Goal: Information Seeking & Learning: Learn about a topic

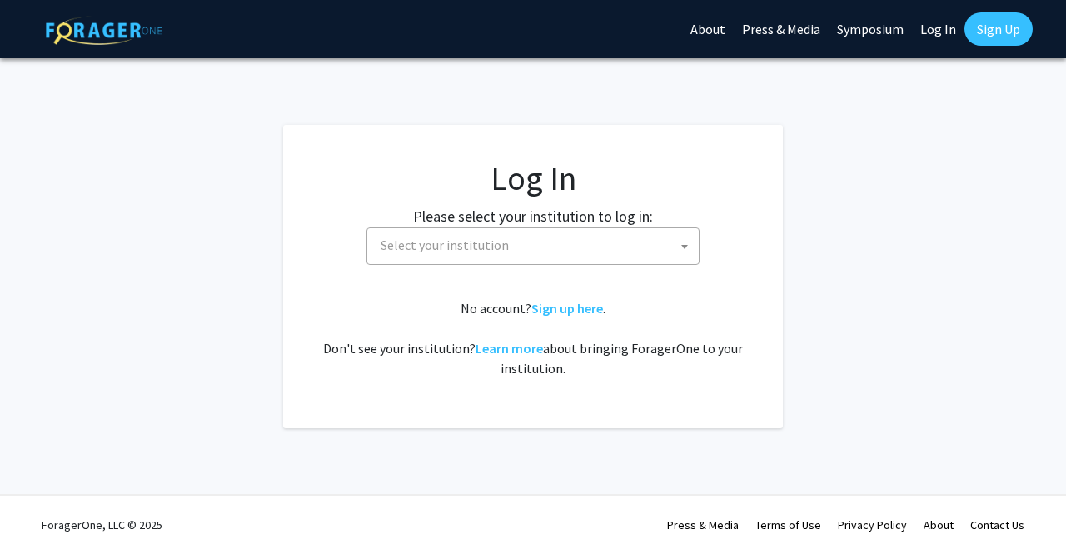
select select
click at [501, 252] on span "Select your institution" at bounding box center [445, 245] width 128 height 17
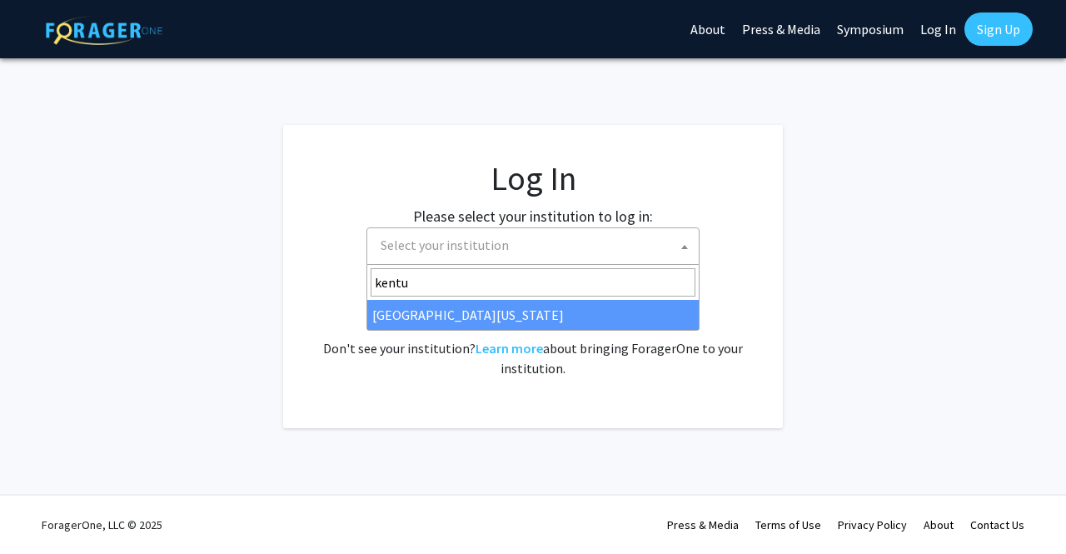
type input "kentu"
select select "13"
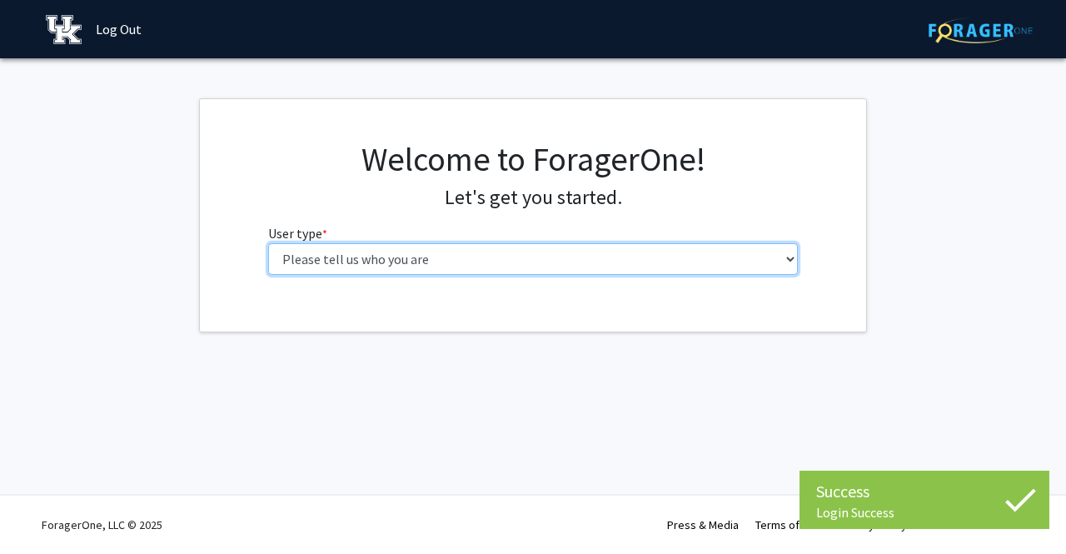
drag, startPoint x: 0, startPoint y: 0, endPoint x: 696, endPoint y: 266, distance: 744.5
click at [696, 267] on select "Please tell us who you are Undergraduate Student Master's Student Doctoral Cand…" at bounding box center [533, 259] width 531 height 32
select select "1: undergrad"
click at [268, 243] on select "Please tell us who you are Undergraduate Student Master's Student Doctoral Cand…" at bounding box center [533, 259] width 531 height 32
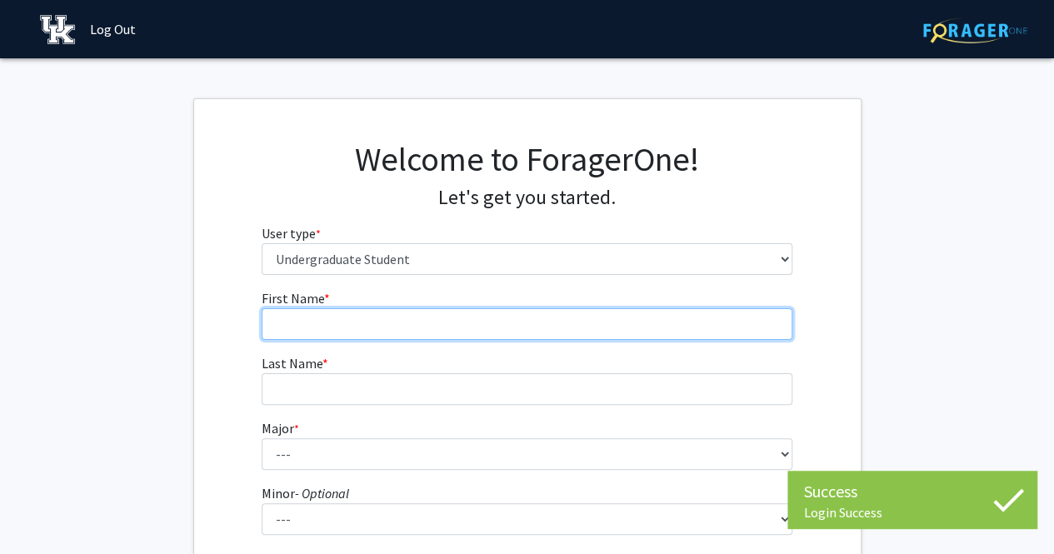
click at [691, 314] on input "First Name * required" at bounding box center [527, 324] width 531 height 32
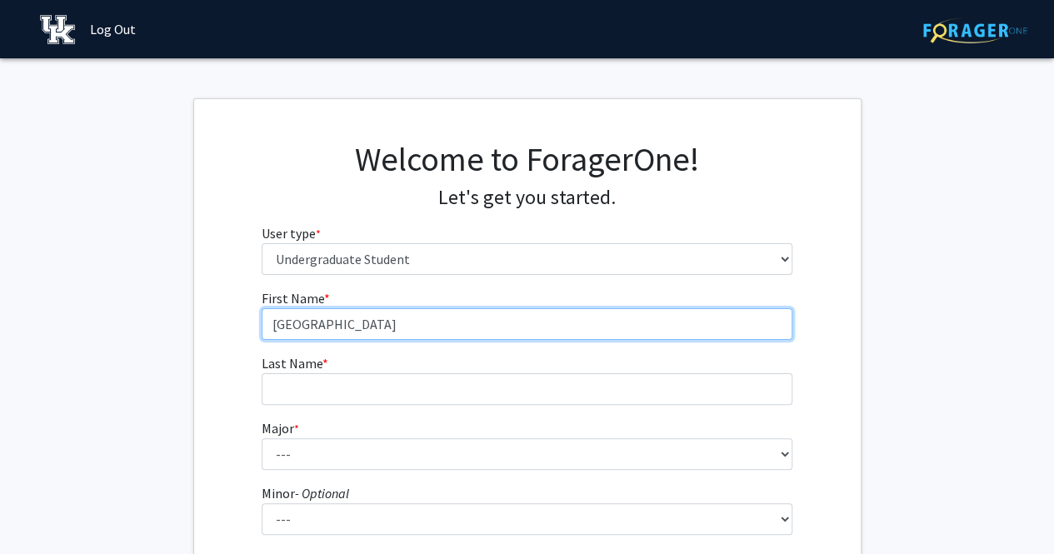
type input "[GEOGRAPHIC_DATA]"
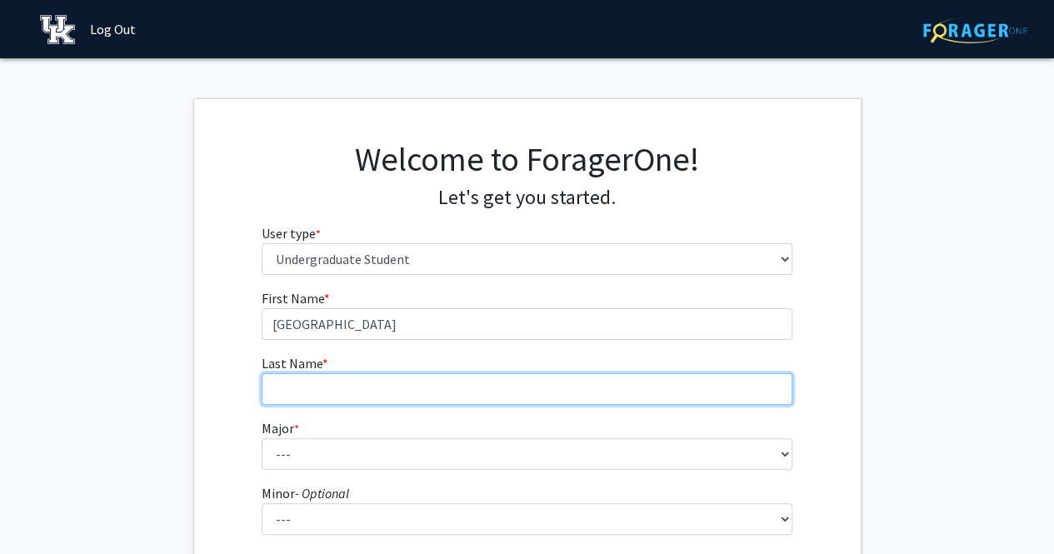
click at [649, 389] on input "Last Name * required" at bounding box center [527, 389] width 531 height 32
type input "[PERSON_NAME]"
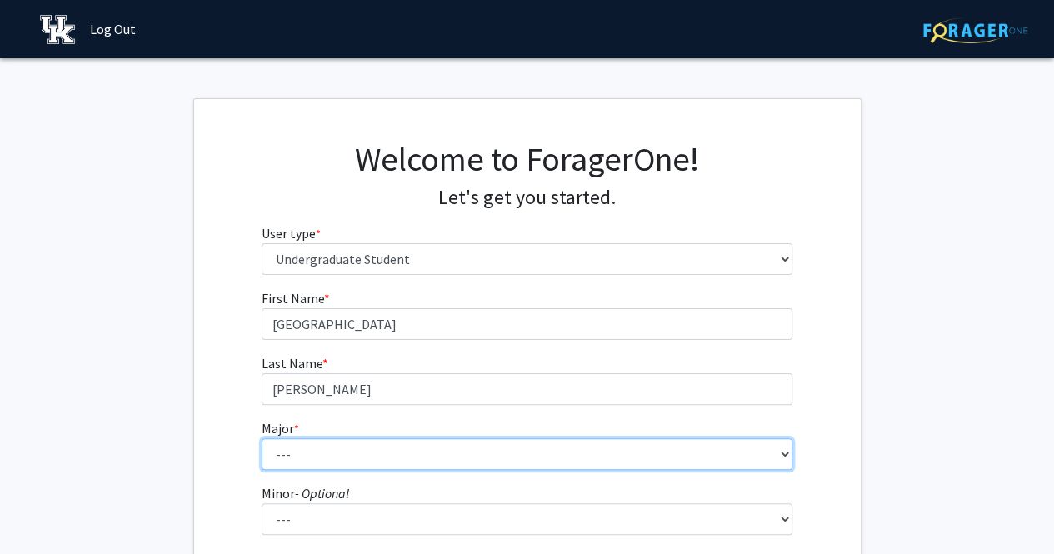
click at [536, 441] on select "--- Accounting Aerospace Engineering African American & Africana Studies Agricu…" at bounding box center [527, 454] width 531 height 32
select select "97: 934"
click at [436, 464] on select "--- Accounting Aerospace Engineering African American & Africana Studies Agricu…" at bounding box center [527, 454] width 531 height 32
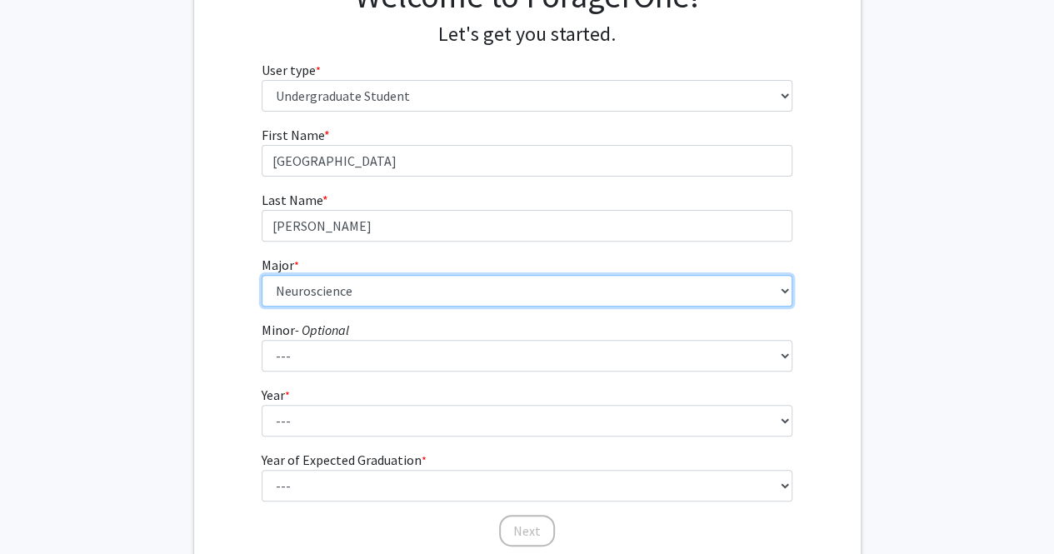
scroll to position [167, 0]
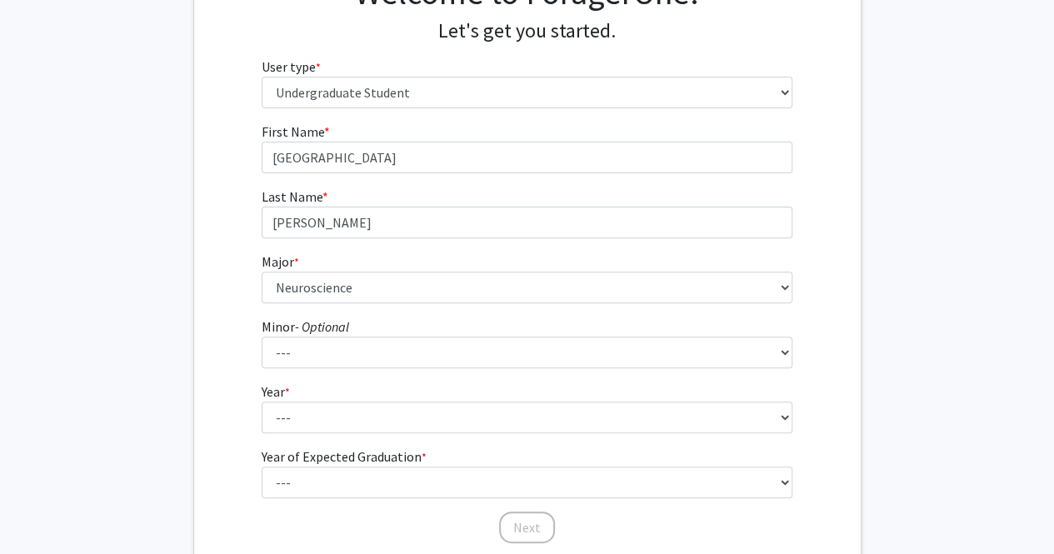
click at [337, 444] on form "First Name * required Sydney Last Name * required [PERSON_NAME] Major * require…" at bounding box center [527, 325] width 531 height 406
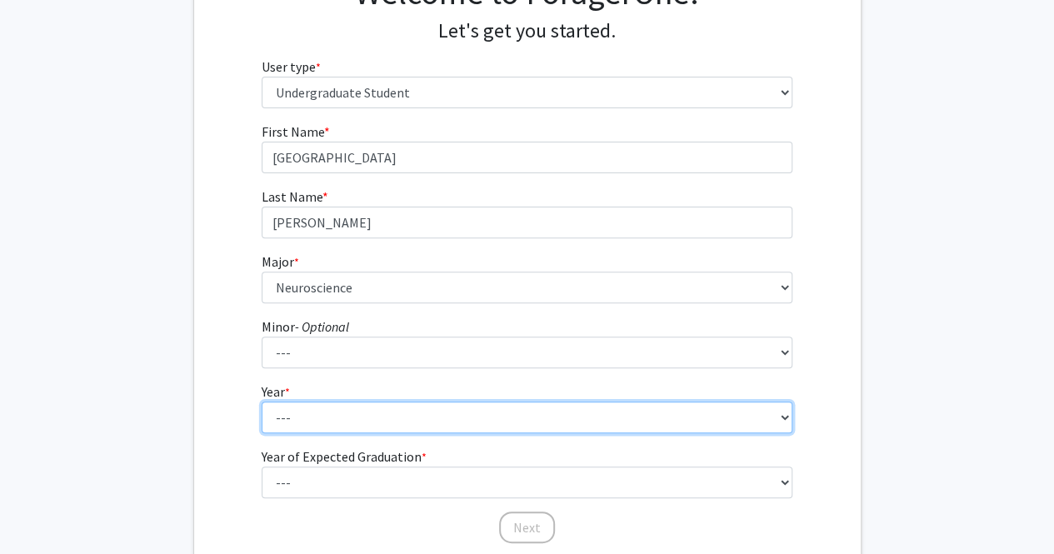
click at [355, 426] on select "--- First-year Sophomore Junior Senior Postbaccalaureate Certificate" at bounding box center [527, 417] width 531 height 32
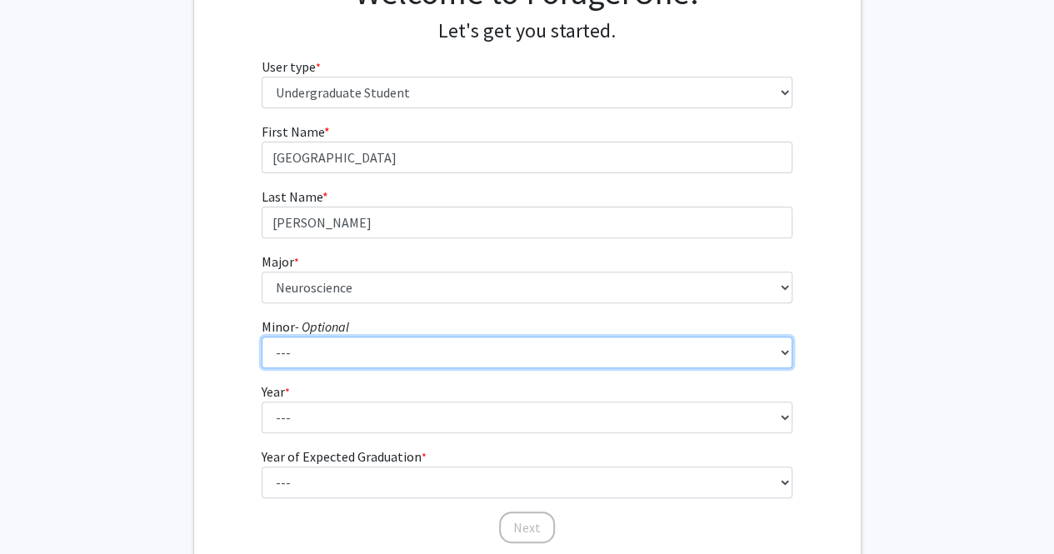
click at [366, 349] on select "--- African American & Africana Studies Agricultural Economics American Studies…" at bounding box center [527, 353] width 531 height 32
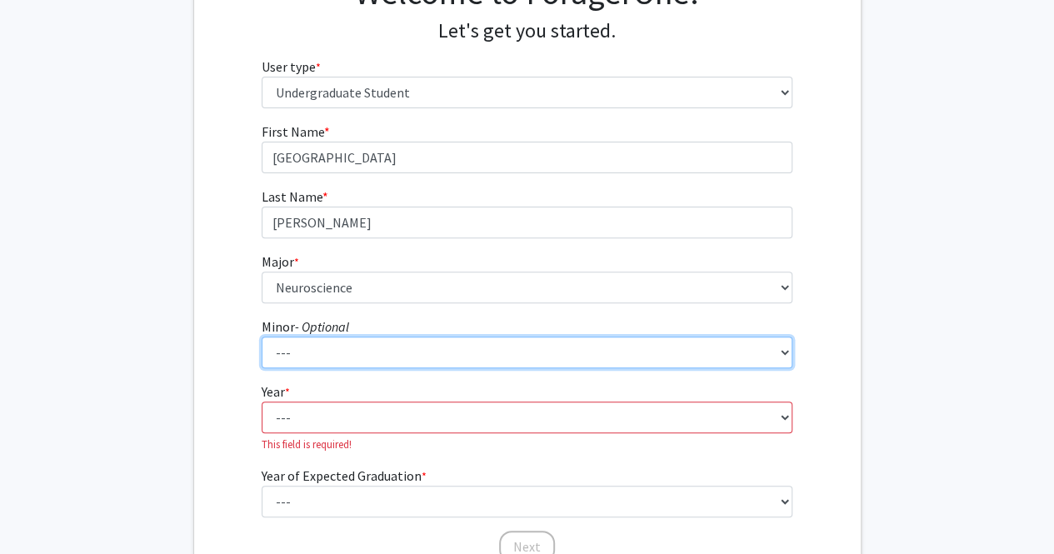
select select "8: 660"
click at [262, 337] on select "--- African American & Africana Studies Agricultural Economics American Studies…" at bounding box center [527, 353] width 531 height 32
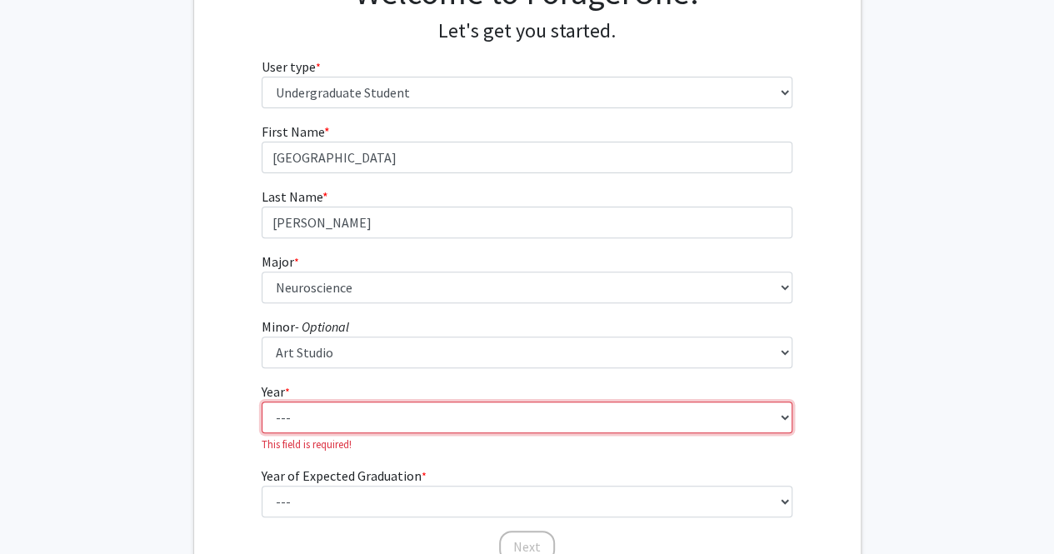
click at [379, 407] on select "--- First-year Sophomore Junior Senior Postbaccalaureate Certificate" at bounding box center [527, 417] width 531 height 32
select select "2: sophomore"
click at [262, 401] on select "--- First-year Sophomore Junior Senior Postbaccalaureate Certificate" at bounding box center [527, 417] width 531 height 32
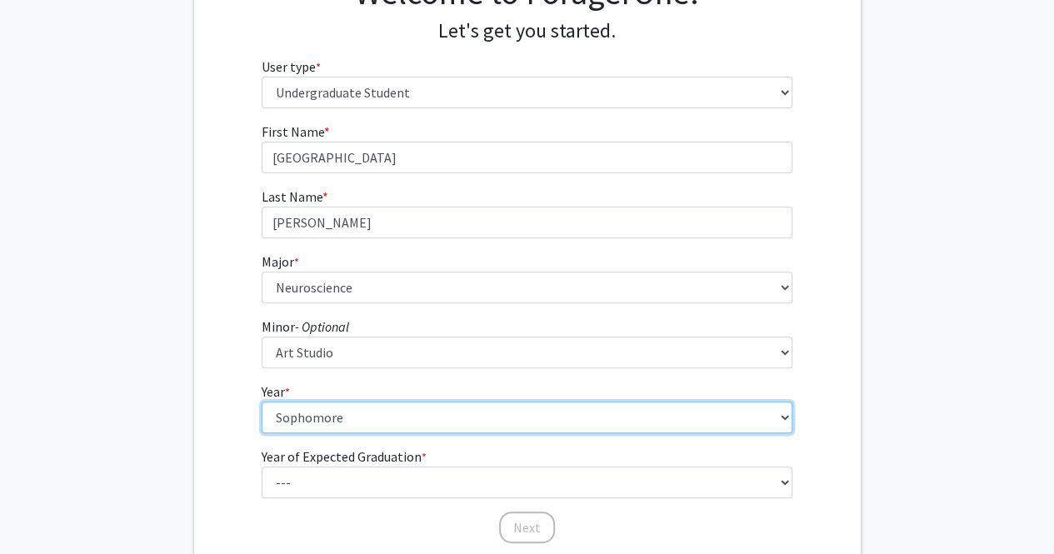
scroll to position [297, 0]
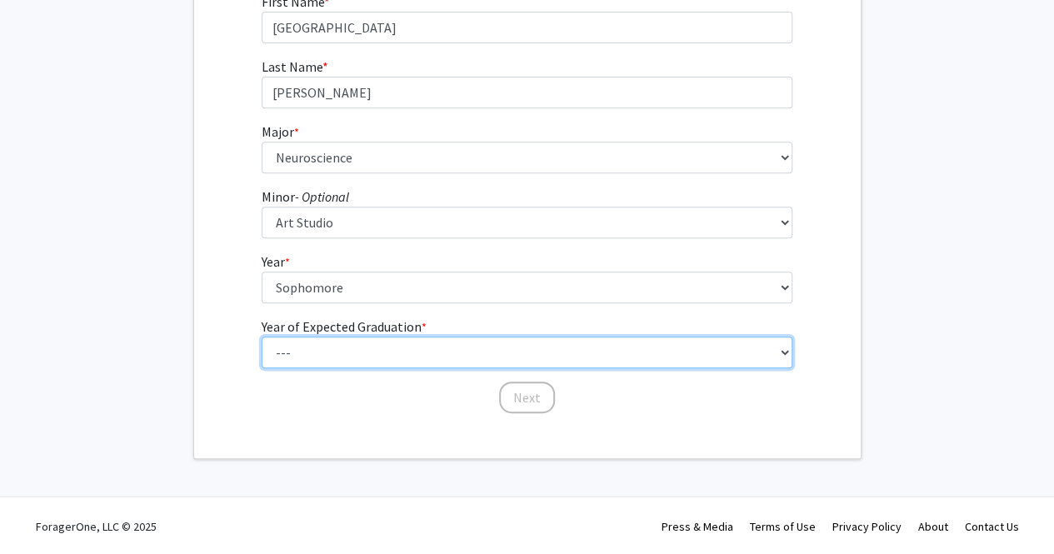
click at [374, 337] on select "--- 2025 2026 2027 2028 2029 2030 2031 2032 2033 2034" at bounding box center [527, 353] width 531 height 32
select select "4: 2028"
click at [262, 337] on select "--- 2025 2026 2027 2028 2029 2030 2031 2032 2033 2034" at bounding box center [527, 353] width 531 height 32
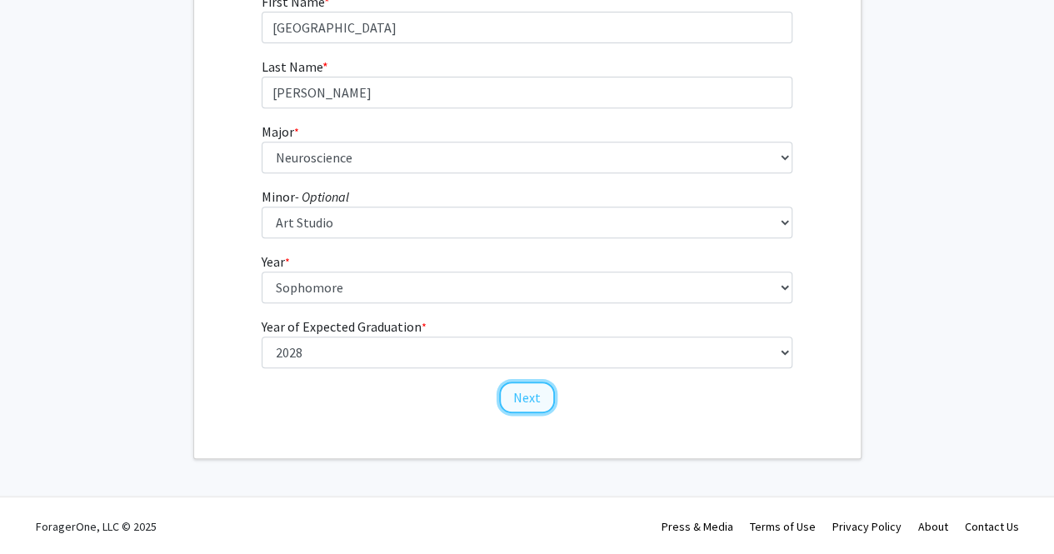
click at [531, 403] on button "Next" at bounding box center [527, 397] width 56 height 32
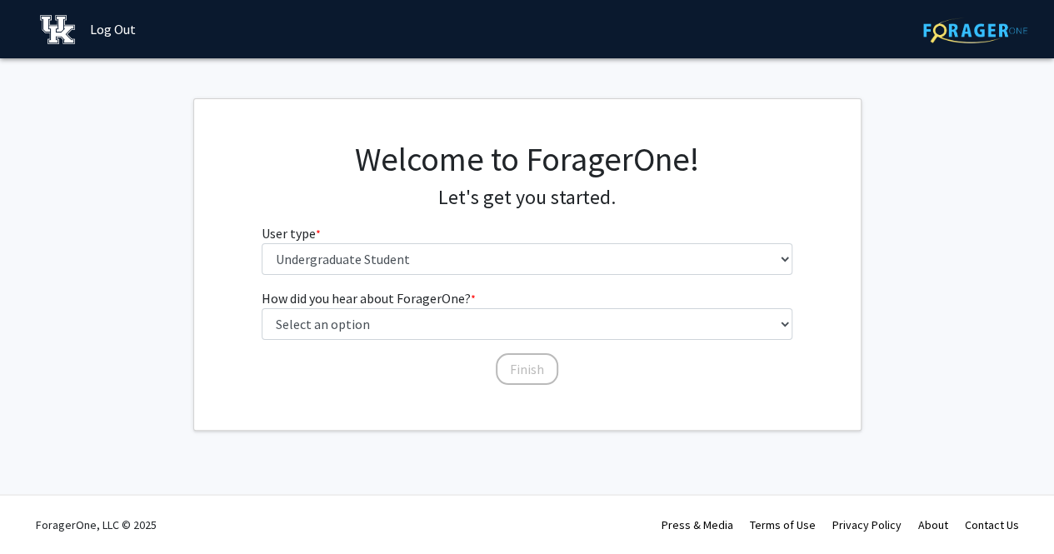
scroll to position [0, 0]
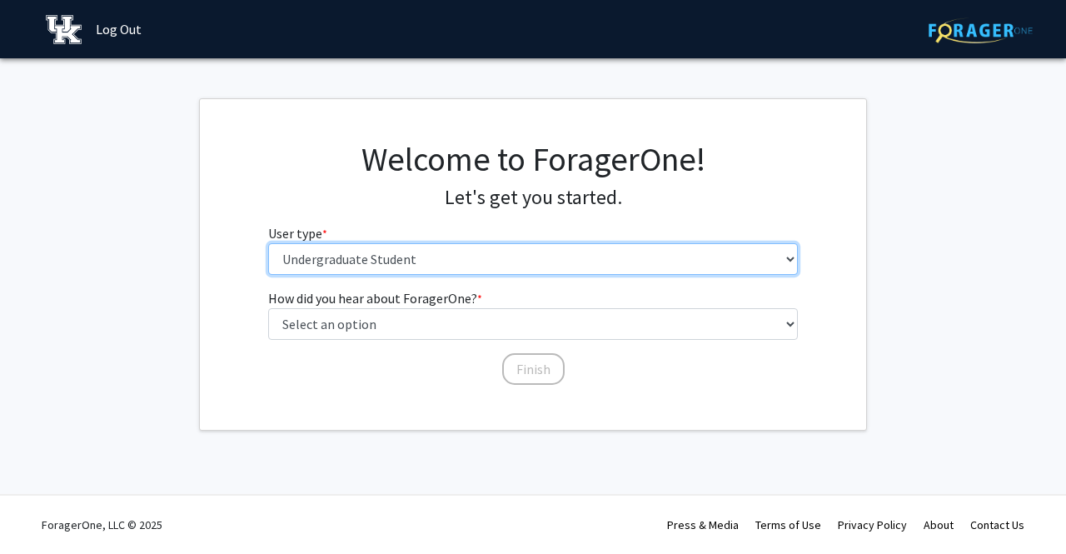
click at [366, 263] on select "Please tell us who you are Undergraduate Student Master's Student Doctoral Cand…" at bounding box center [533, 259] width 531 height 32
click at [268, 243] on select "Please tell us who you are Undergraduate Student Master's Student Doctoral Cand…" at bounding box center [533, 259] width 531 height 32
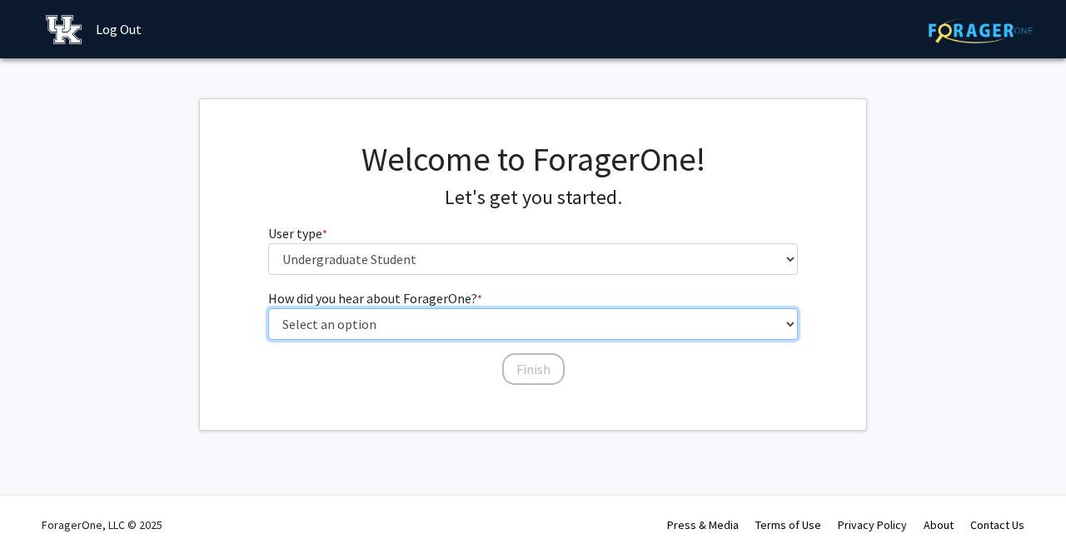
click at [338, 321] on select "Select an option Peer/student recommendation Faculty/staff recommendation Unive…" at bounding box center [533, 324] width 531 height 32
select select "3: university_website"
click at [268, 308] on select "Select an option Peer/student recommendation Faculty/staff recommendation Unive…" at bounding box center [533, 324] width 531 height 32
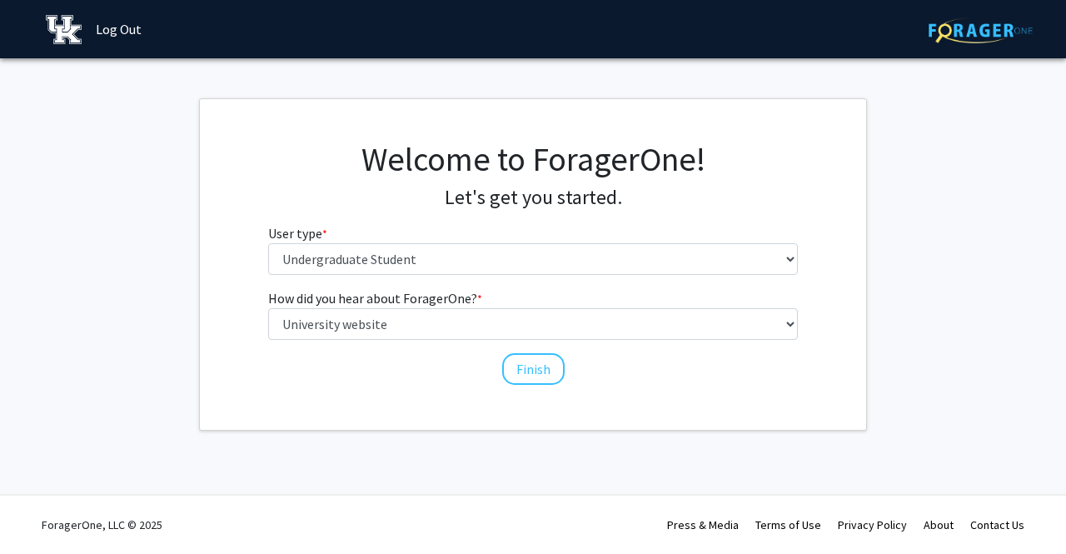
click at [503, 381] on div "How did you hear about ForagerOne? * required Select an option Peer/student rec…" at bounding box center [534, 337] width 556 height 98
click at [515, 373] on button "Finish" at bounding box center [533, 369] width 62 height 32
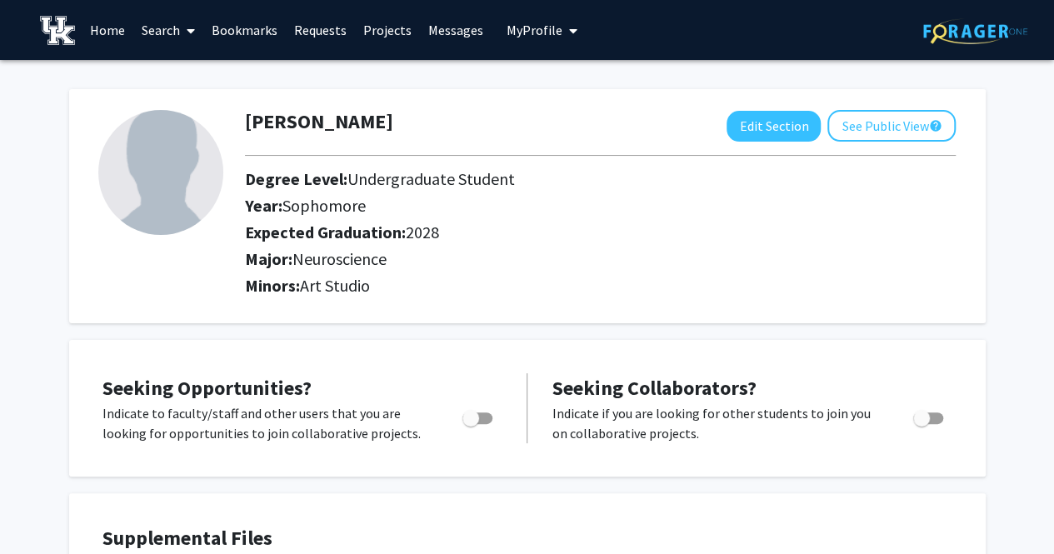
click at [185, 31] on span at bounding box center [187, 31] width 15 height 58
click at [383, 36] on link "Projects" at bounding box center [387, 30] width 65 height 58
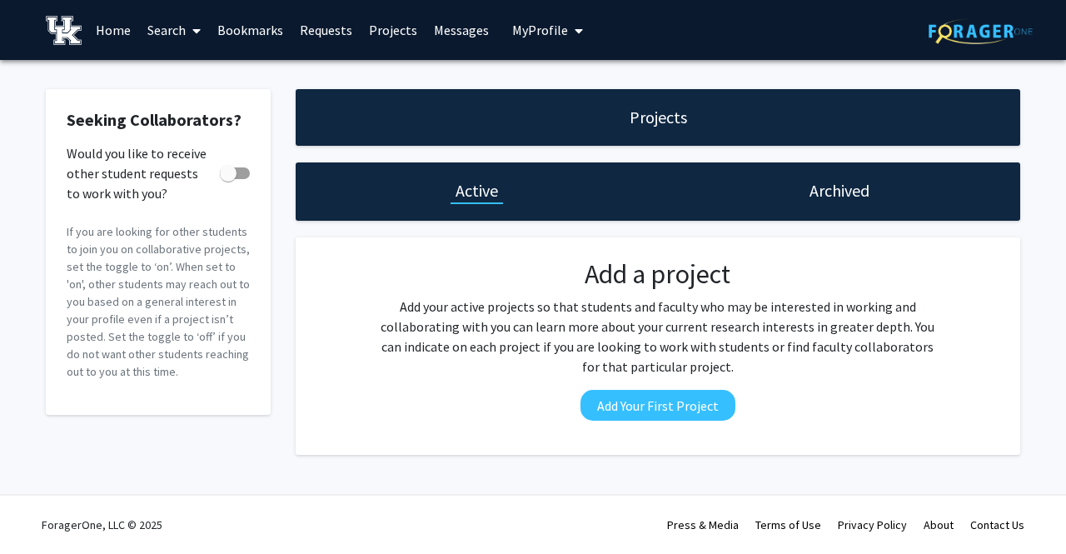
click at [178, 37] on link "Search" at bounding box center [174, 30] width 70 height 58
click at [192, 67] on span "Faculty/Staff" at bounding box center [200, 76] width 122 height 33
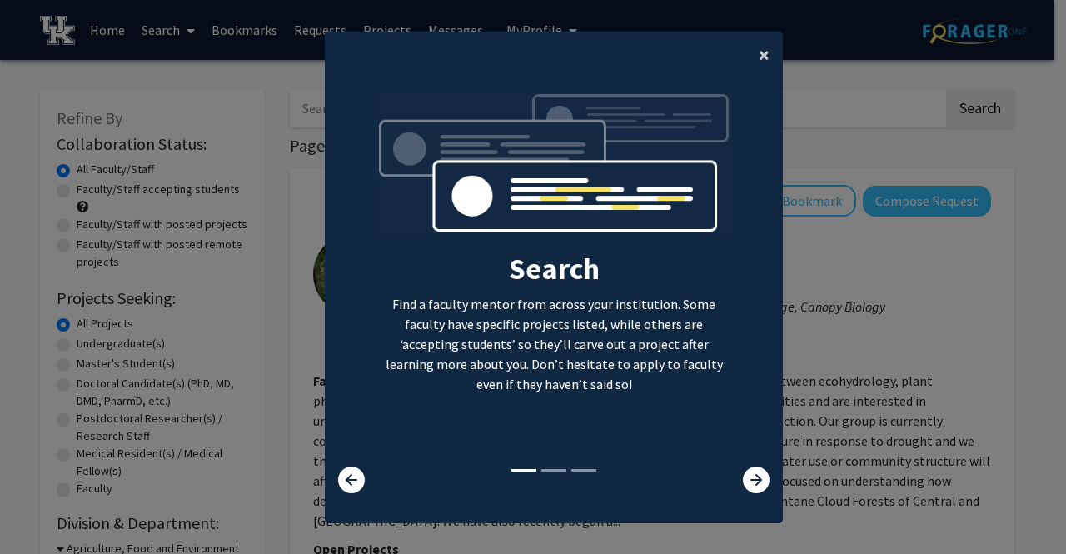
click at [748, 54] on button "×" at bounding box center [763, 55] width 37 height 47
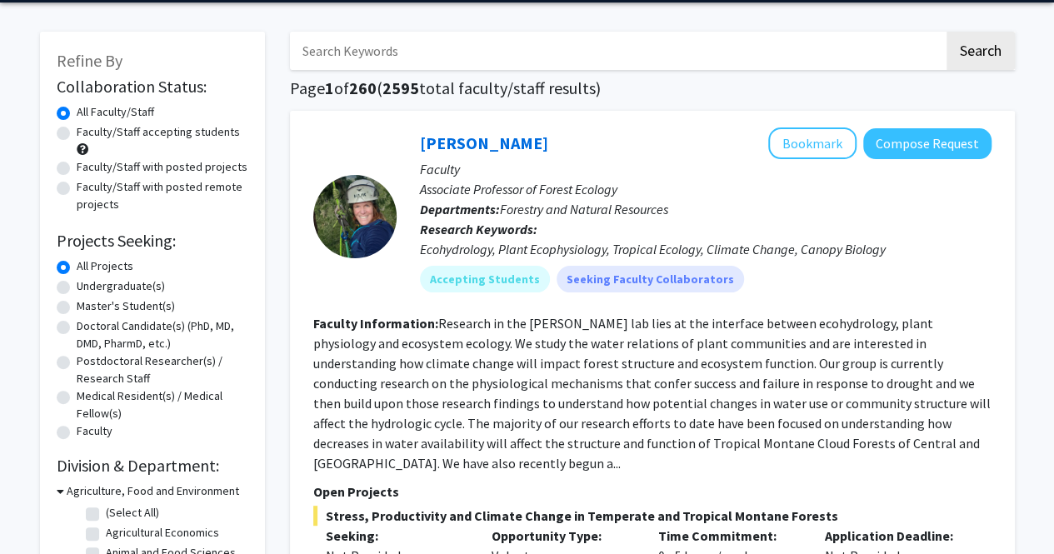
scroll to position [83, 0]
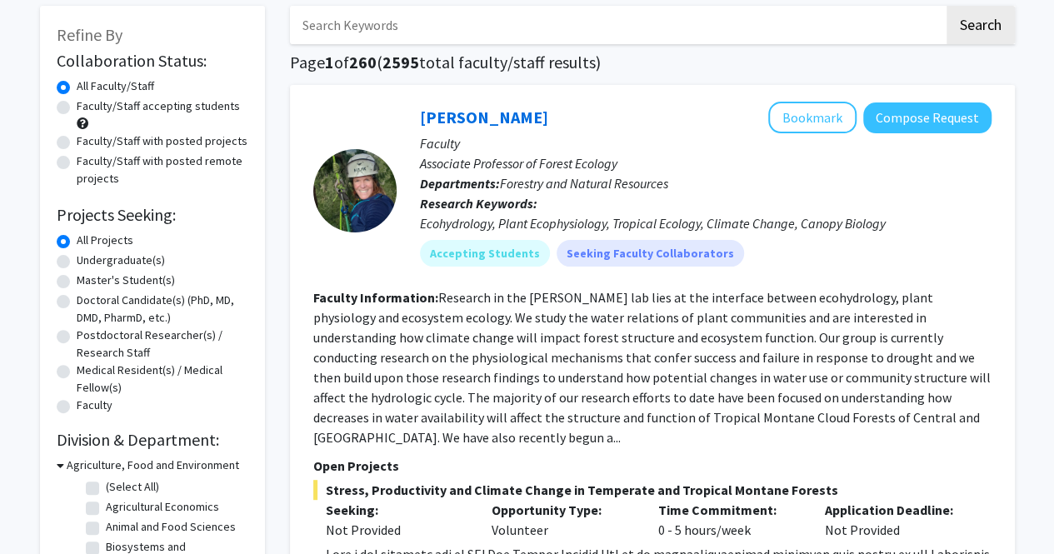
click at [129, 258] on label "Undergraduate(s)" at bounding box center [121, 260] width 88 height 17
click at [87, 258] on input "Undergraduate(s)" at bounding box center [82, 257] width 11 height 11
radio input "true"
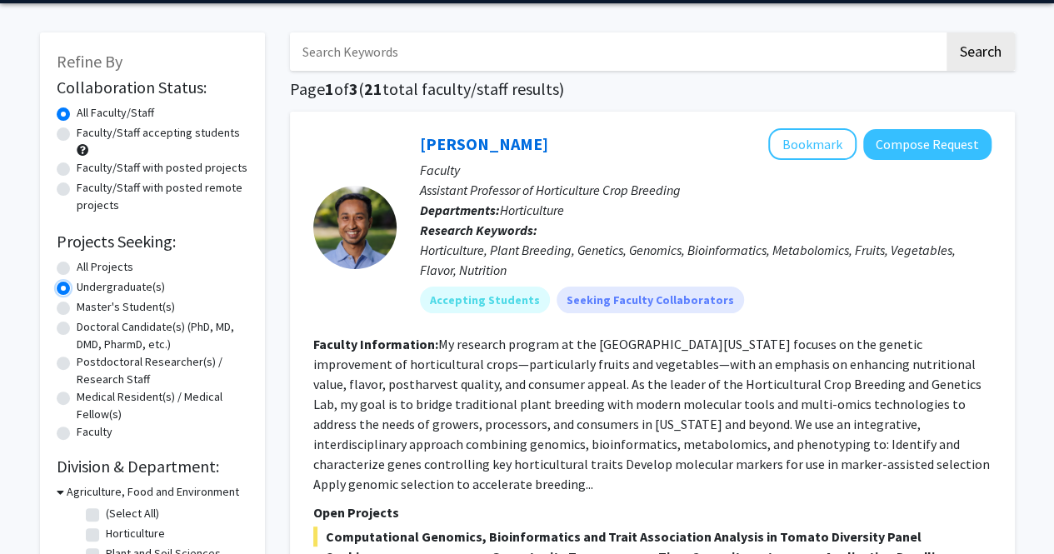
scroll to position [83, 0]
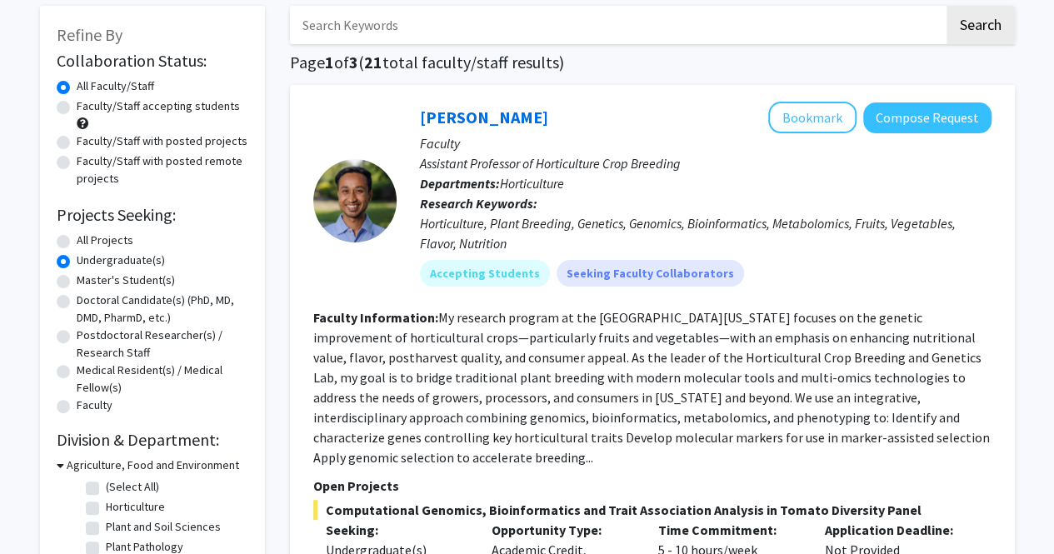
click at [77, 108] on label "Faculty/Staff accepting students" at bounding box center [158, 105] width 163 height 17
click at [77, 108] on input "Faculty/Staff accepting students" at bounding box center [82, 102] width 11 height 11
radio input "true"
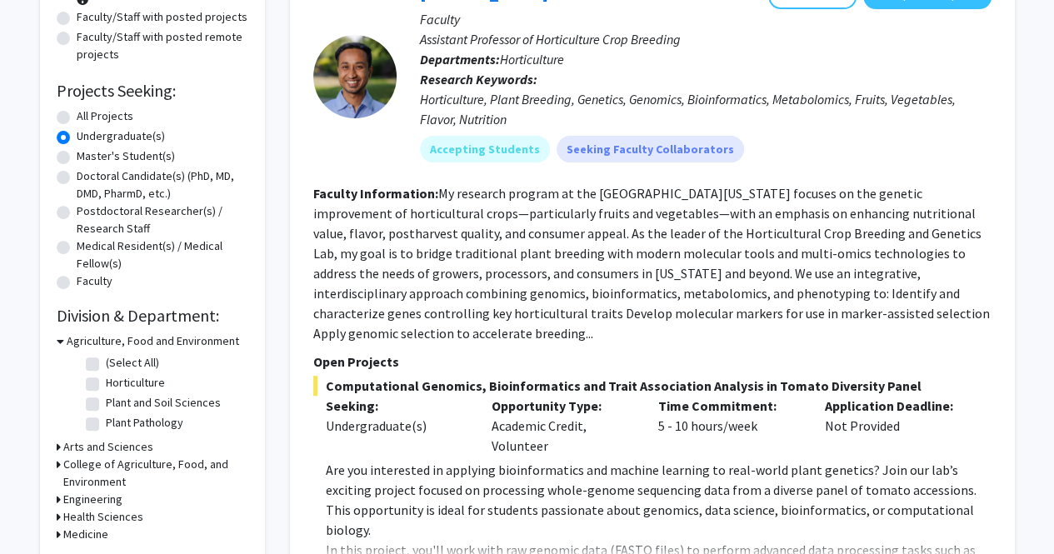
scroll to position [250, 0]
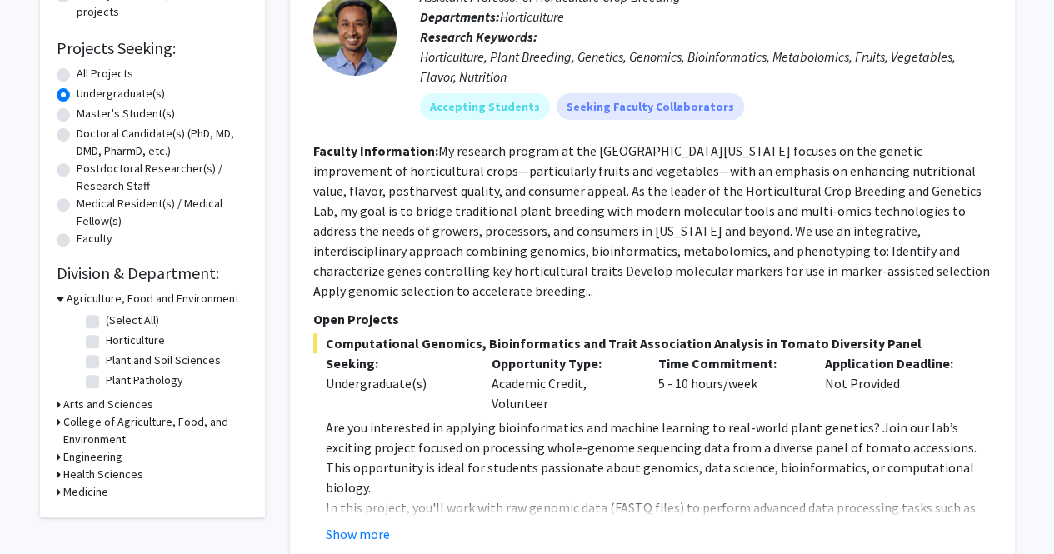
click at [105, 292] on h3 "Agriculture, Food and Environment" at bounding box center [153, 298] width 172 height 17
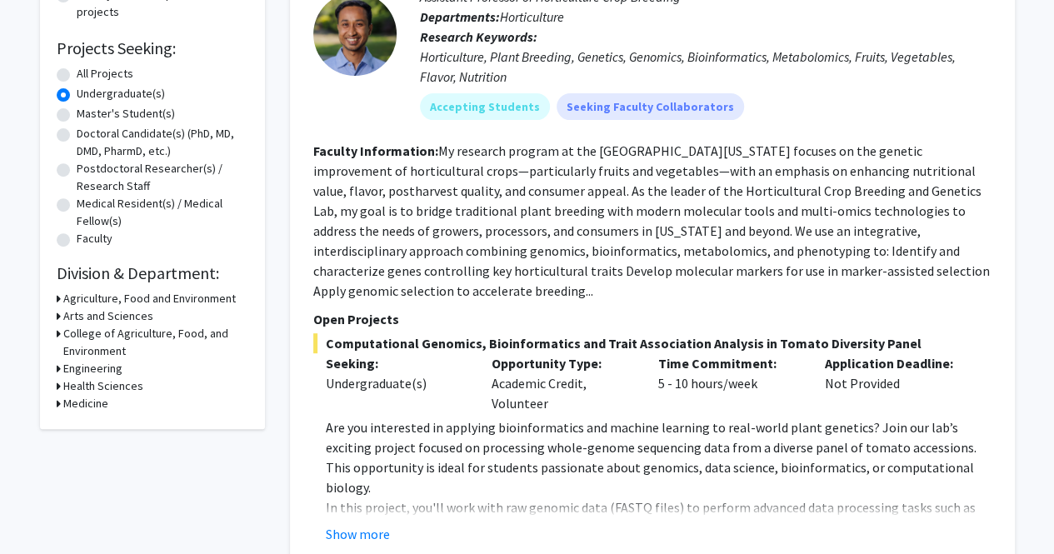
click at [96, 316] on h3 "Arts and Sciences" at bounding box center [108, 315] width 90 height 17
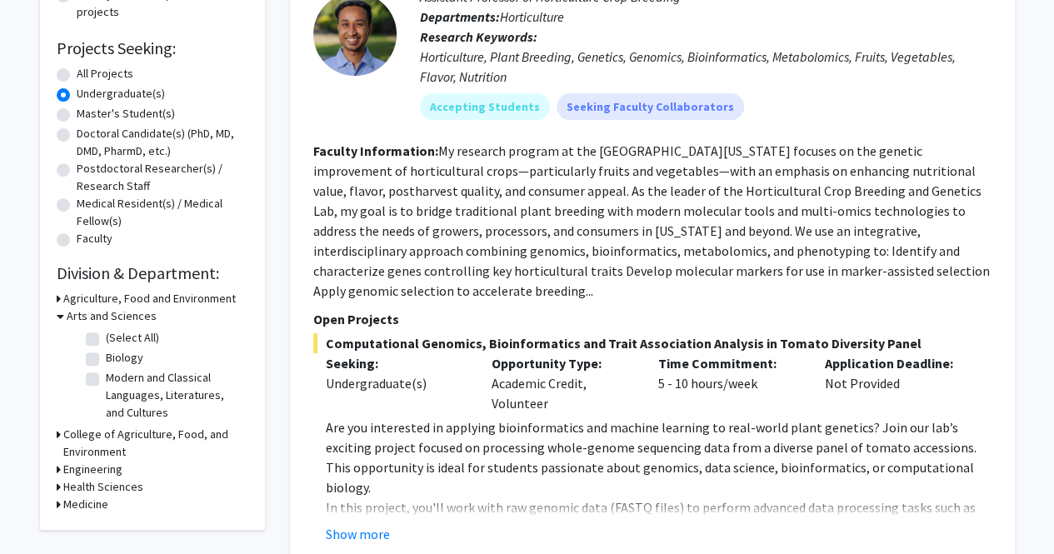
click at [106, 337] on label "(Select All)" at bounding box center [132, 337] width 53 height 17
click at [106, 337] on input "(Select All)" at bounding box center [111, 334] width 11 height 11
checkbox input "true"
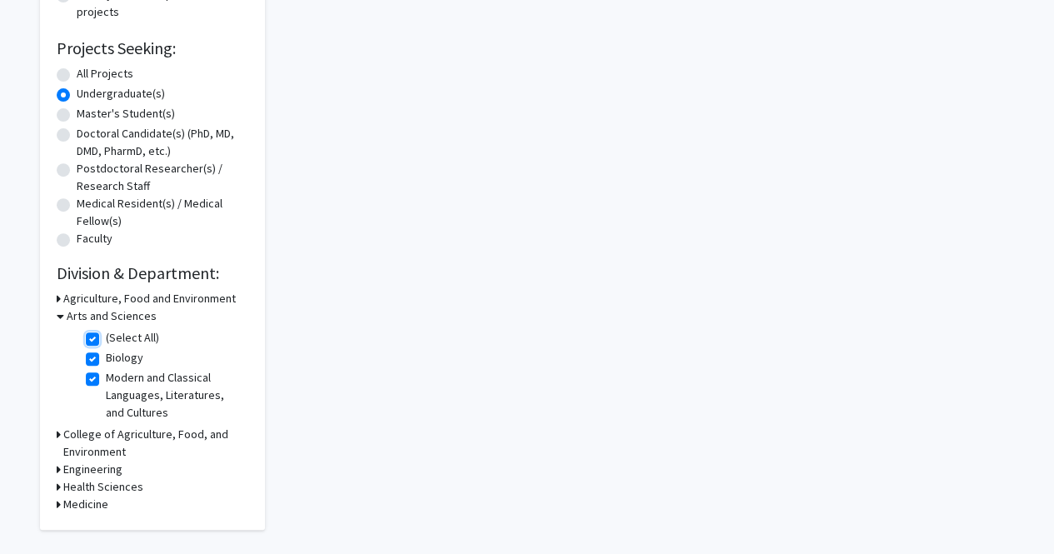
checkbox input "true"
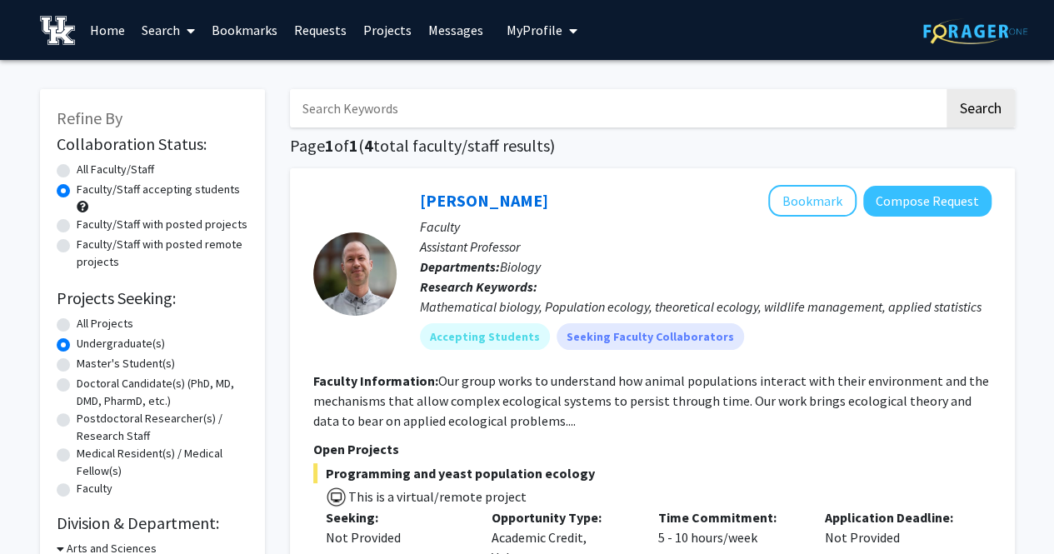
click at [115, 169] on label "All Faculty/Staff" at bounding box center [115, 169] width 77 height 17
click at [87, 169] on input "All Faculty/Staff" at bounding box center [82, 166] width 11 height 11
radio input "true"
click at [108, 317] on label "All Projects" at bounding box center [105, 323] width 57 height 17
click at [87, 317] on input "All Projects" at bounding box center [82, 320] width 11 height 11
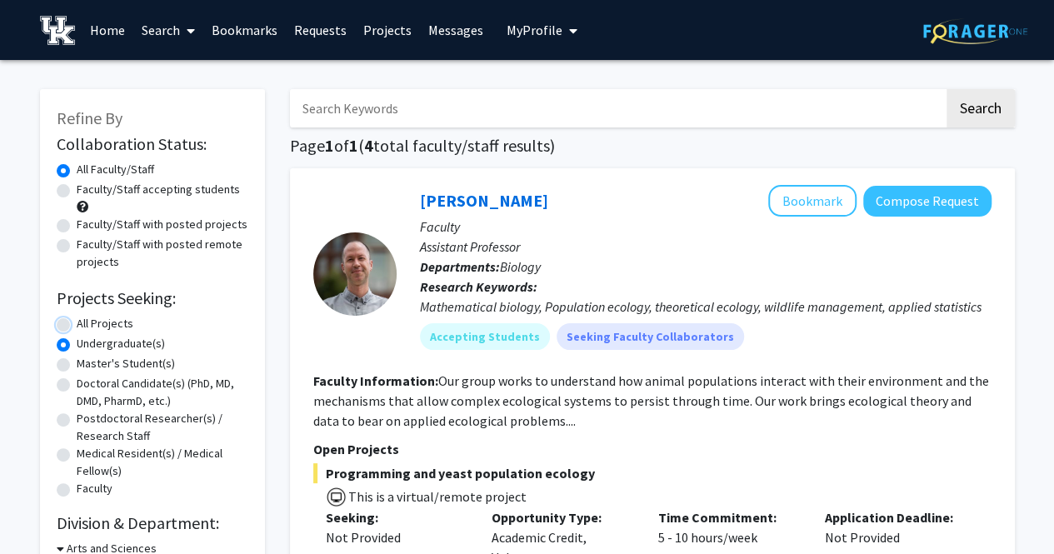
radio input "true"
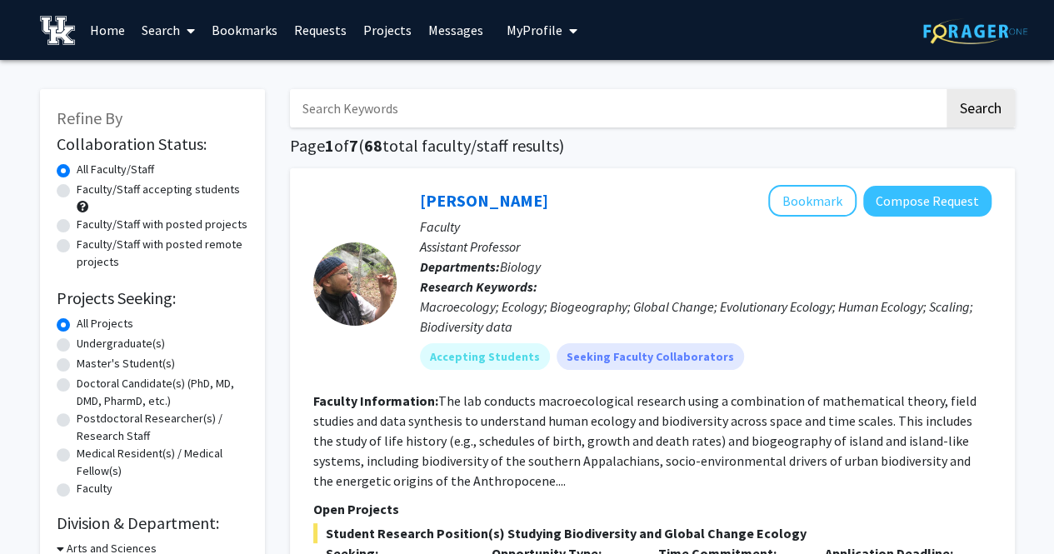
click at [115, 344] on label "Undergraduate(s)" at bounding box center [121, 343] width 88 height 17
click at [87, 344] on input "Undergraduate(s)" at bounding box center [82, 340] width 11 height 11
radio input "true"
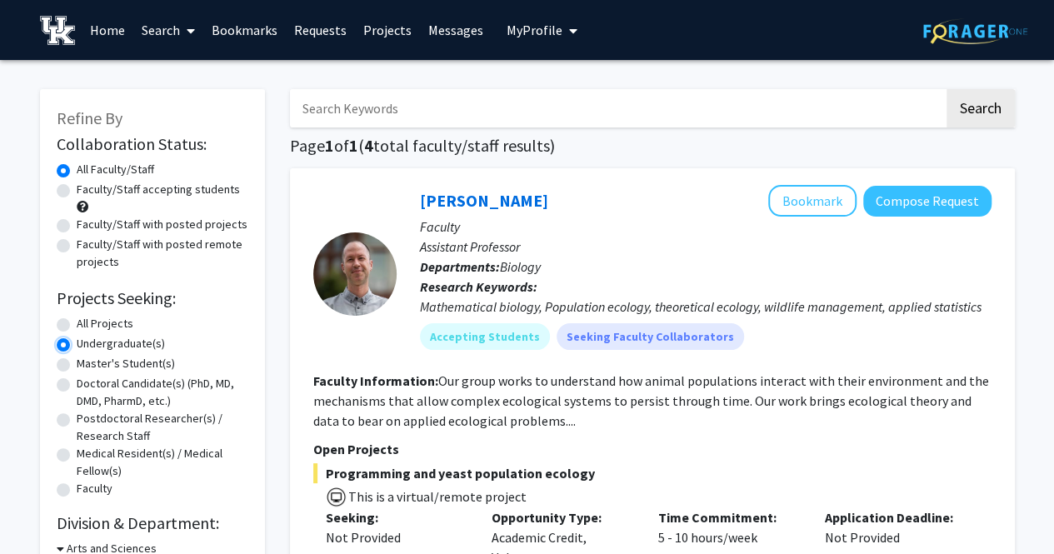
scroll to position [333, 0]
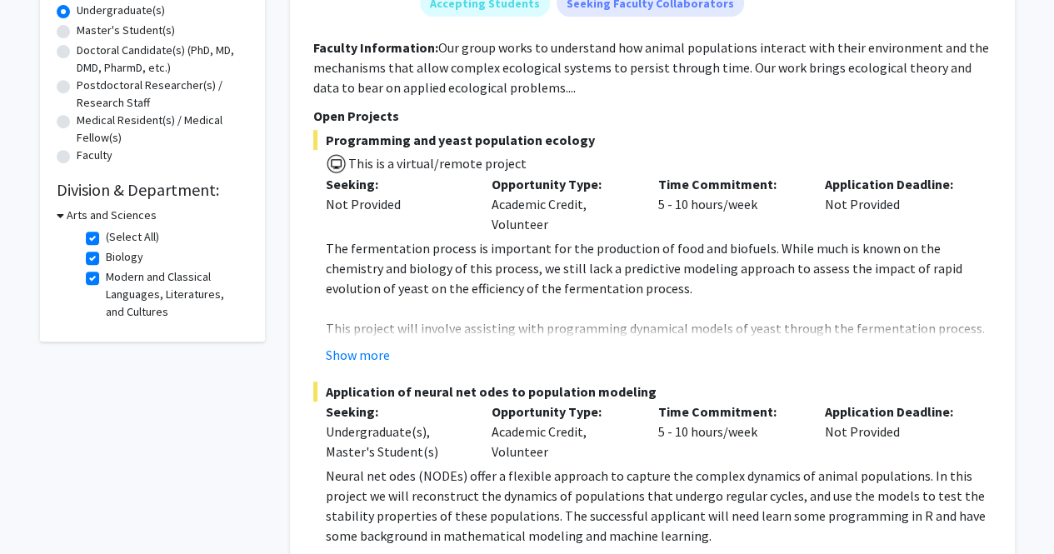
click at [58, 214] on icon at bounding box center [60, 215] width 7 height 17
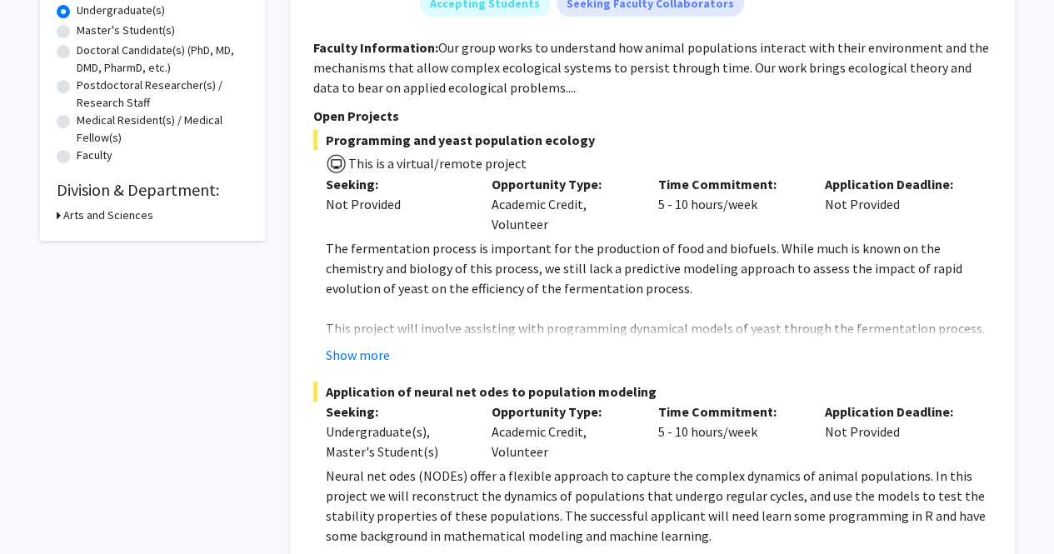
click at [58, 214] on icon at bounding box center [59, 215] width 4 height 17
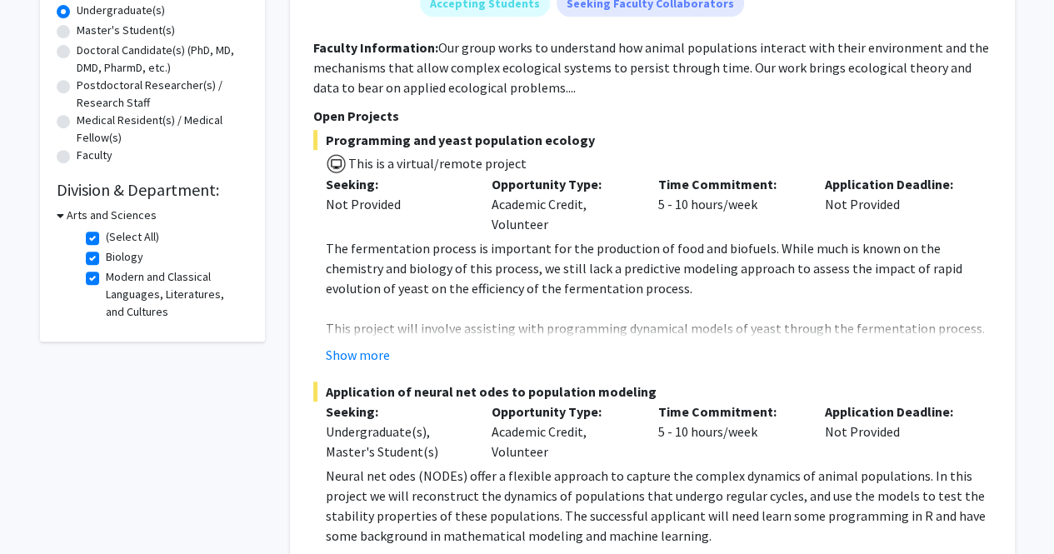
click at [106, 242] on label "(Select All)" at bounding box center [132, 236] width 53 height 17
click at [106, 239] on input "(Select All)" at bounding box center [111, 233] width 11 height 11
checkbox input "false"
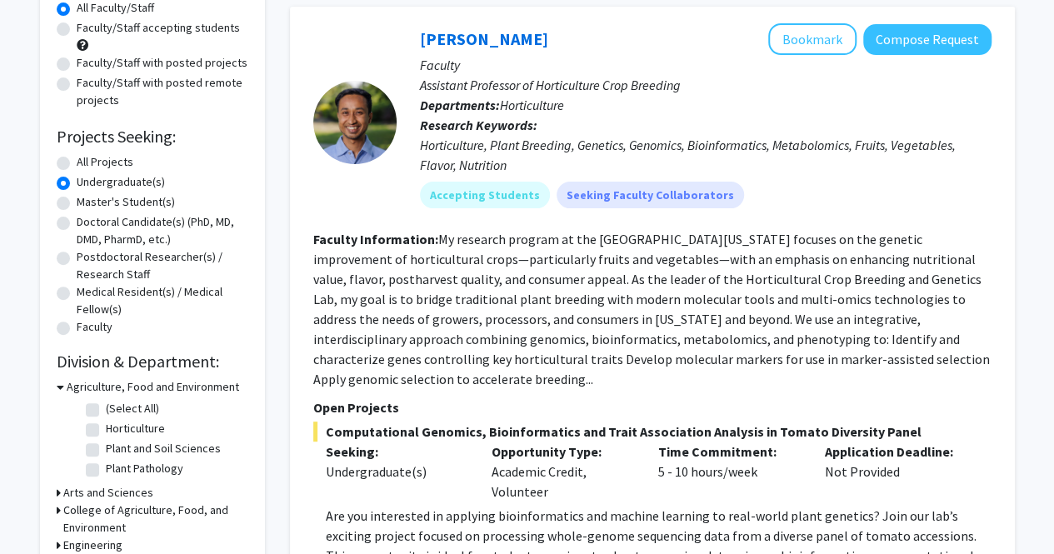
scroll to position [416, 0]
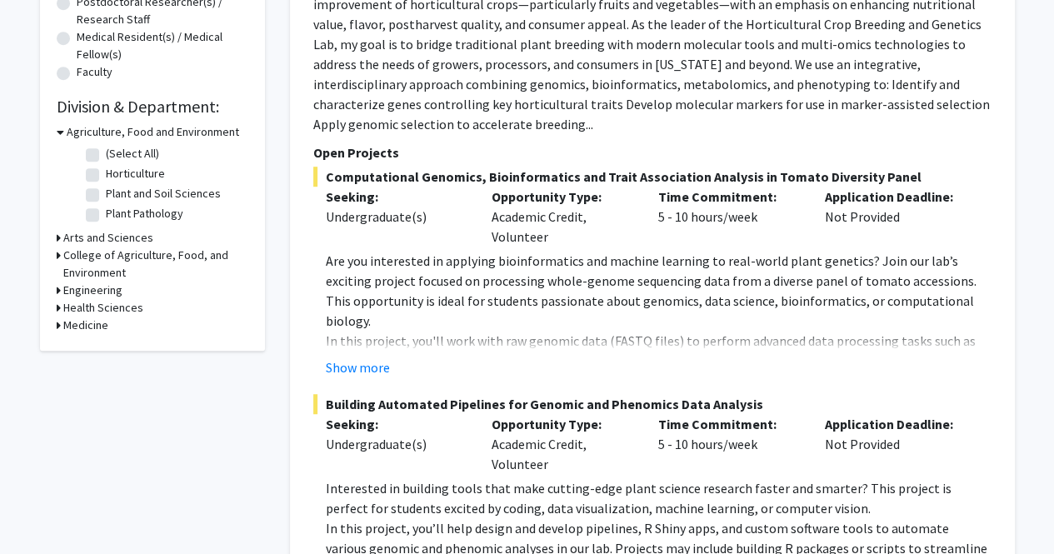
click at [77, 132] on h3 "Agriculture, Food and Environment" at bounding box center [153, 131] width 172 height 17
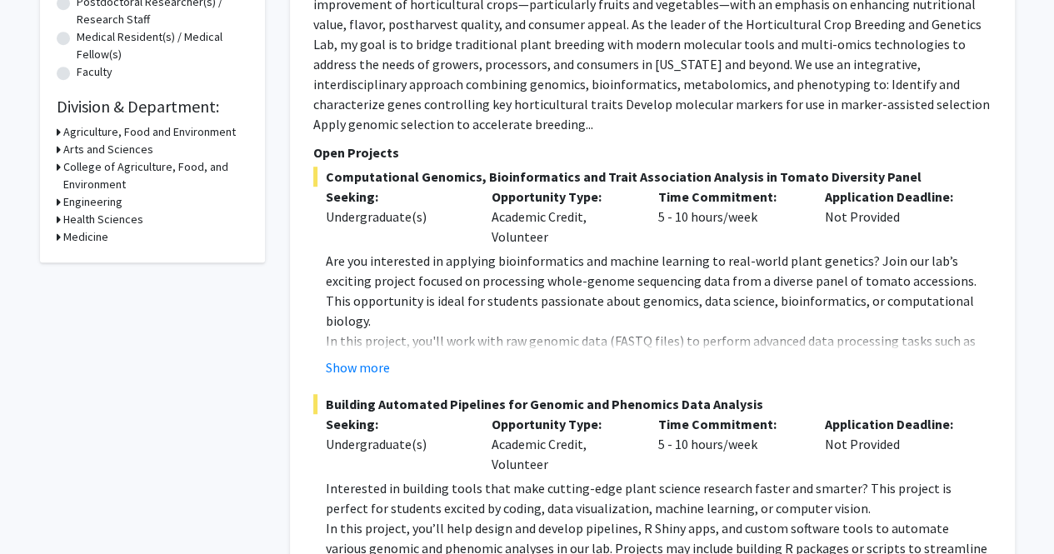
click at [98, 232] on h3 "Medicine" at bounding box center [85, 236] width 45 height 17
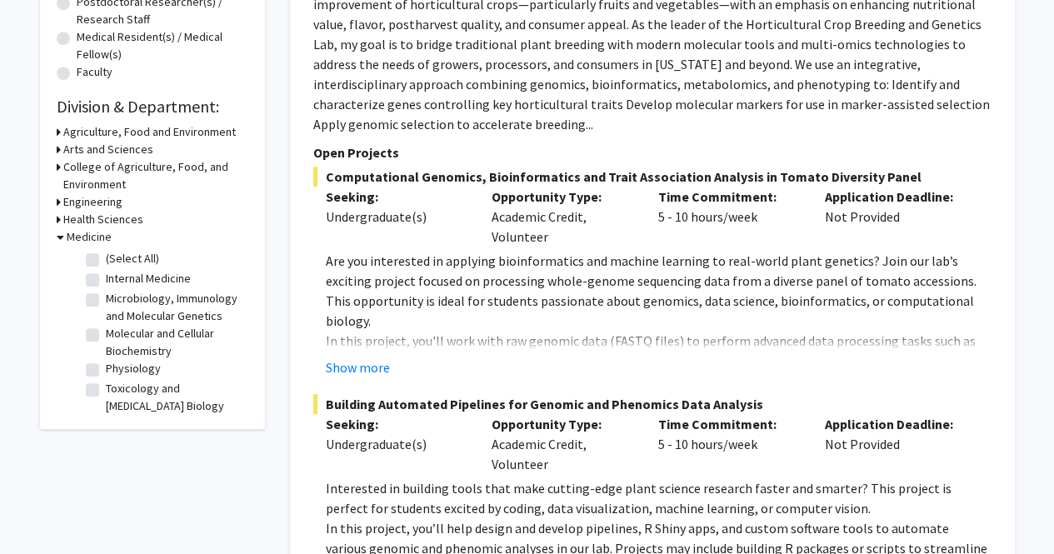
click at [80, 222] on h3 "Health Sciences" at bounding box center [103, 219] width 80 height 17
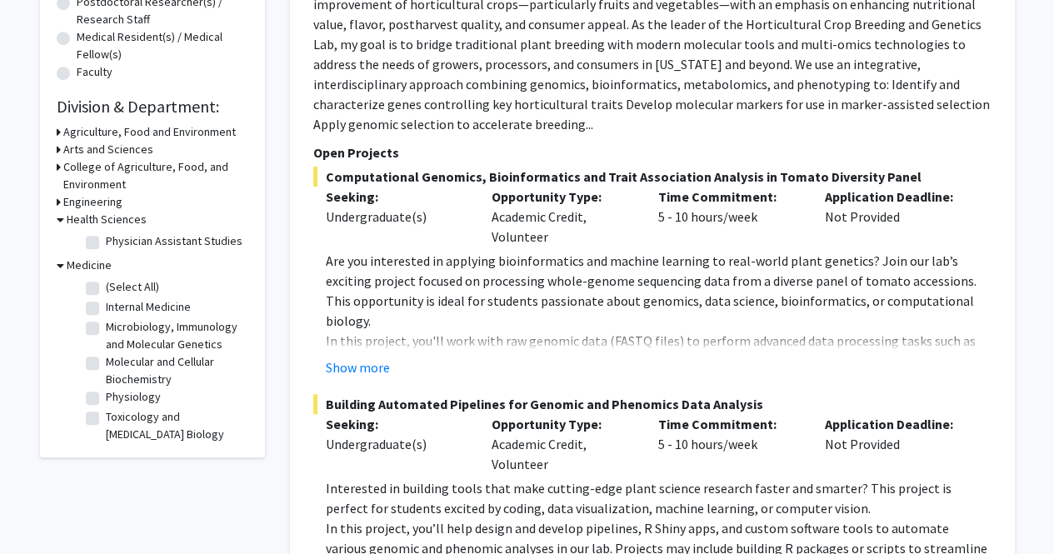
click at [72, 202] on h3 "Engineering" at bounding box center [92, 201] width 59 height 17
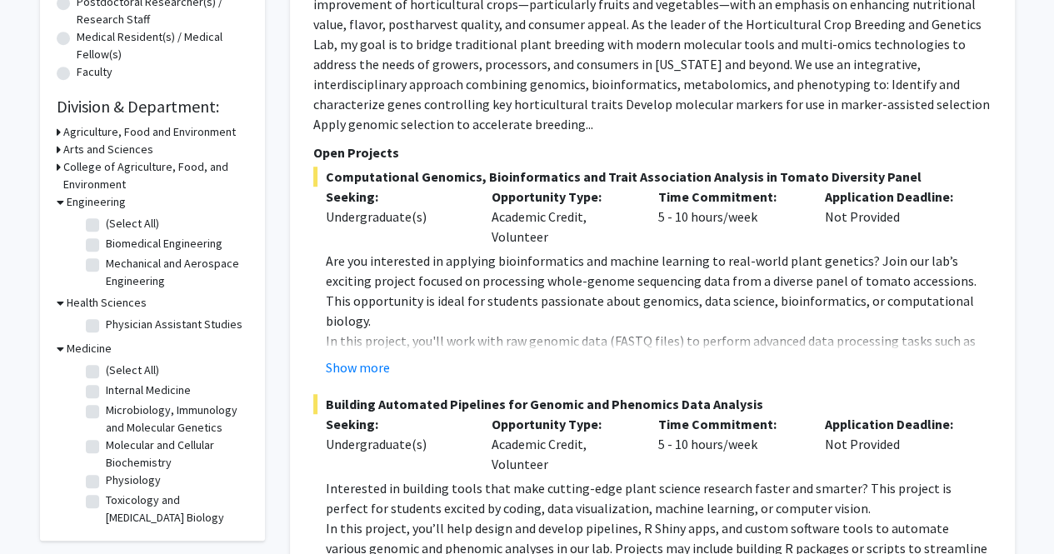
click at [71, 202] on h3 "Engineering" at bounding box center [96, 201] width 59 height 17
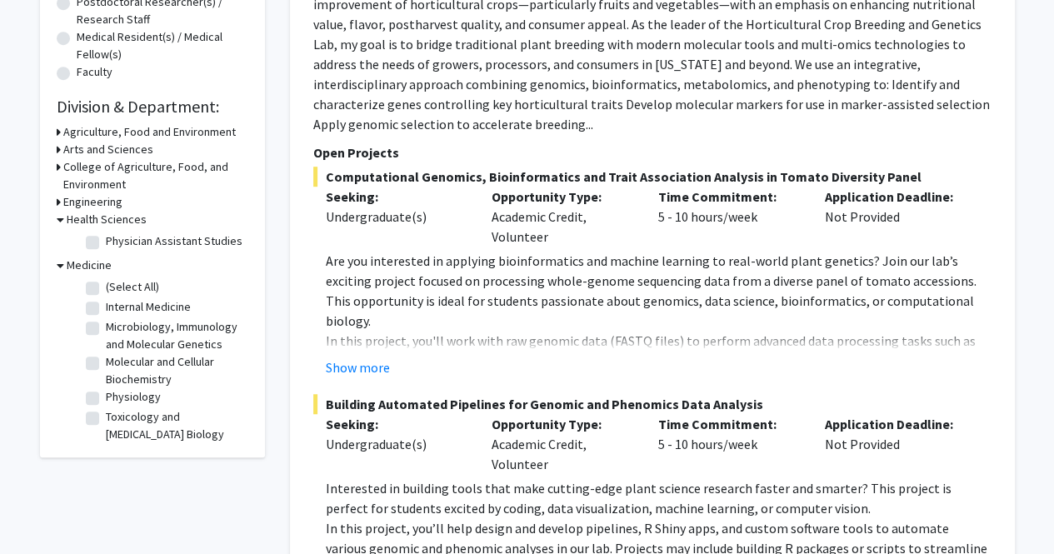
click at [65, 201] on h3 "Engineering" at bounding box center [92, 201] width 59 height 17
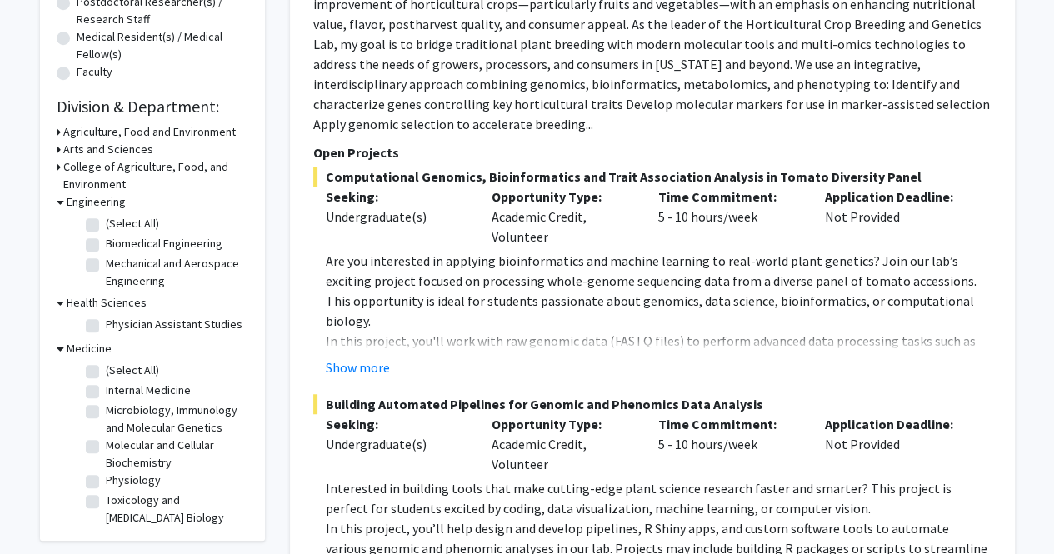
click at [80, 177] on h3 "College of Agriculture, Food, and Environment" at bounding box center [155, 175] width 185 height 35
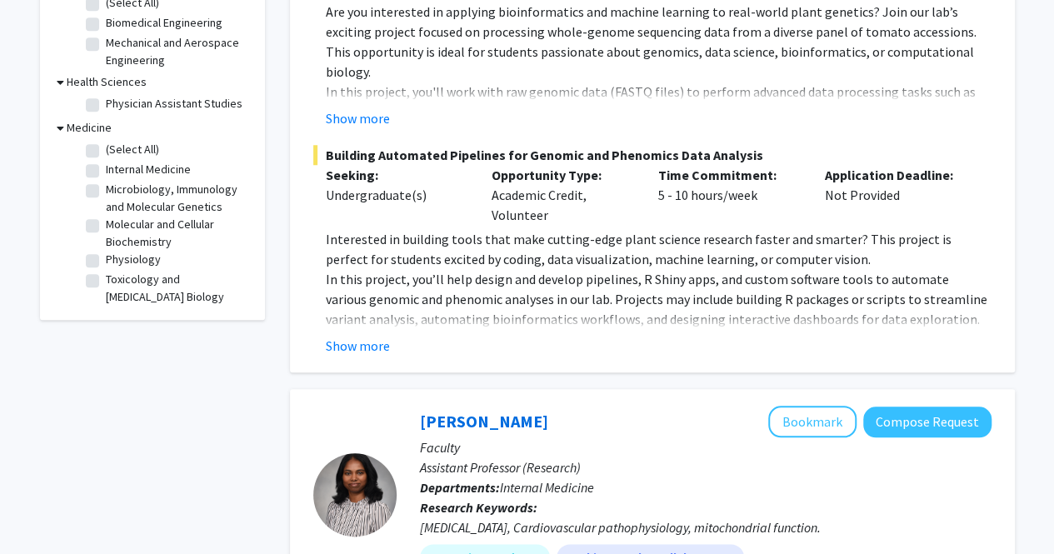
scroll to position [666, 0]
click at [106, 154] on label "(Select All)" at bounding box center [132, 148] width 53 height 17
click at [106, 151] on input "(Select All)" at bounding box center [111, 145] width 11 height 11
checkbox input "true"
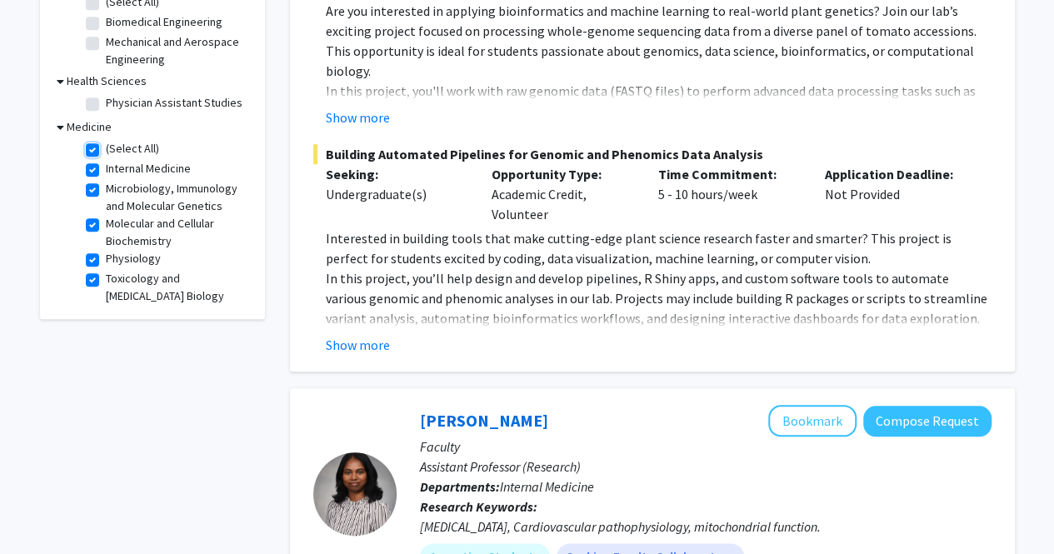
checkbox input "true"
